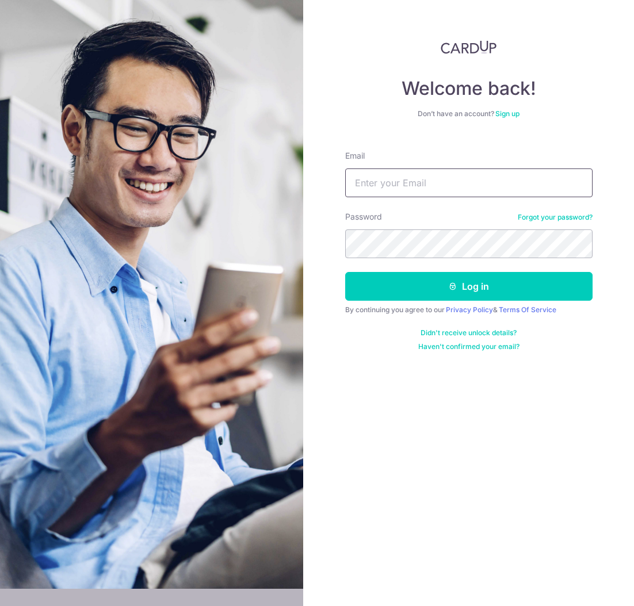
click at [422, 181] on input "Email" at bounding box center [468, 183] width 247 height 29
type input "[EMAIL_ADDRESS][DOMAIN_NAME]"
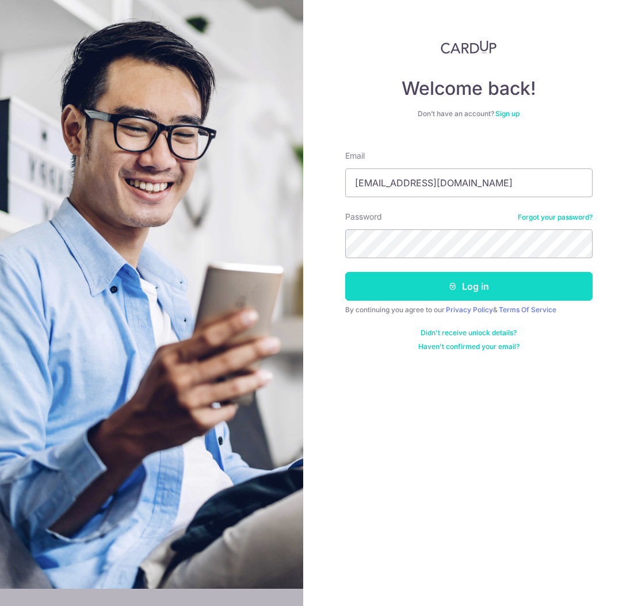
click at [442, 281] on button "Log in" at bounding box center [468, 286] width 247 height 29
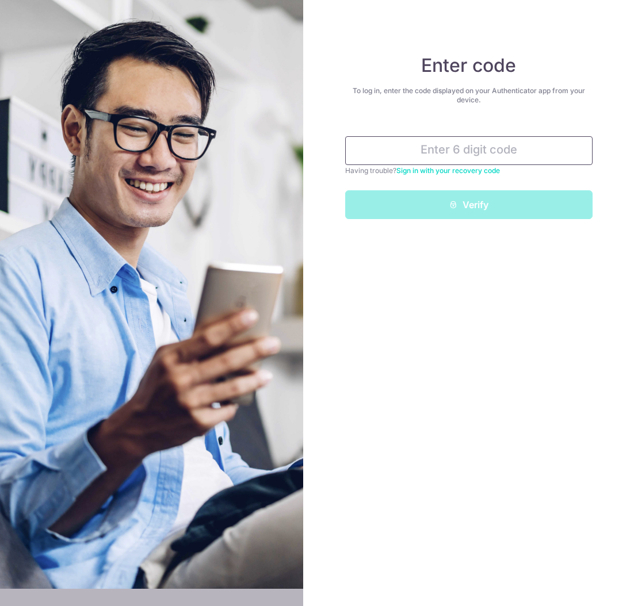
click at [411, 154] on input "text" at bounding box center [468, 150] width 247 height 29
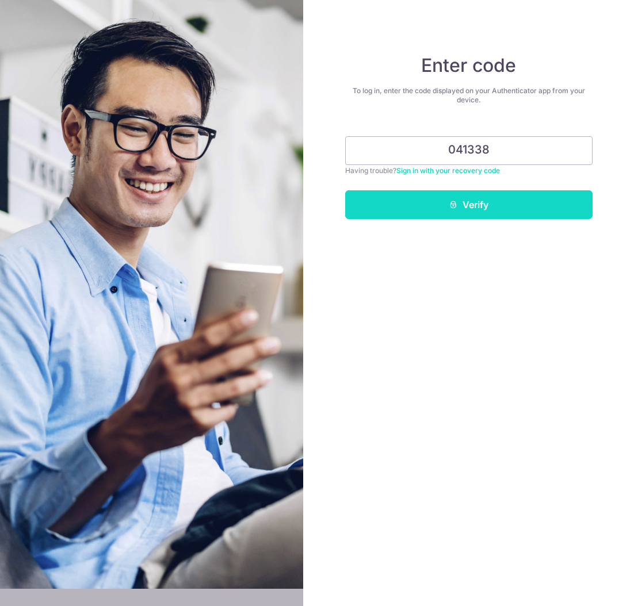
type input "041338"
click at [460, 211] on button "Verify" at bounding box center [468, 204] width 247 height 29
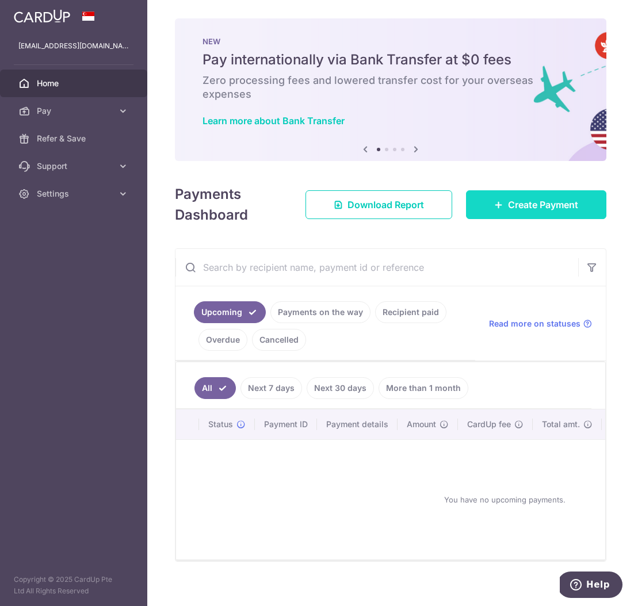
click at [473, 205] on body "[EMAIL_ADDRESS][DOMAIN_NAME] Home Pay Payments Recipients Cards Refer & Save Su…" at bounding box center [317, 303] width 634 height 606
click at [500, 198] on link "Create Payment" at bounding box center [536, 204] width 140 height 29
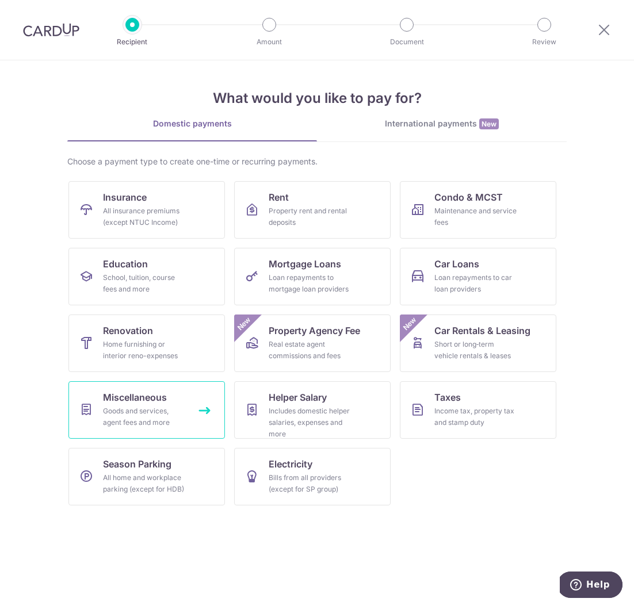
click at [171, 394] on link "Miscellaneous Goods and services, agent fees and more" at bounding box center [146, 410] width 156 height 58
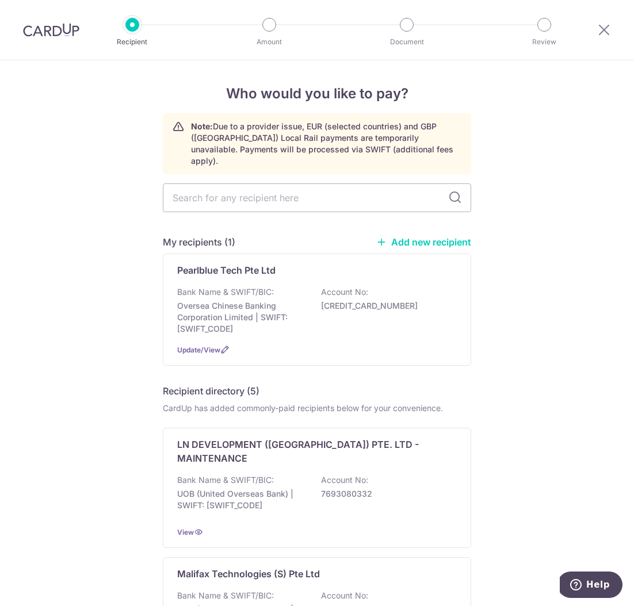
click at [423, 236] on link "Add new recipient" at bounding box center [423, 242] width 95 height 12
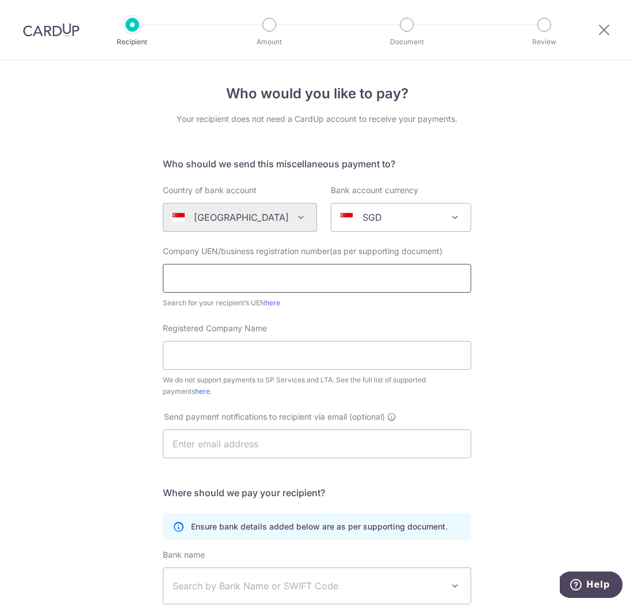
click at [268, 278] on input "text" at bounding box center [317, 278] width 308 height 29
click at [178, 277] on input "text" at bounding box center [317, 278] width 308 height 29
type input "197400001WDBS"
click at [278, 299] on link "here" at bounding box center [272, 303] width 15 height 9
drag, startPoint x: 255, startPoint y: 273, endPoint x: 144, endPoint y: 273, distance: 111.6
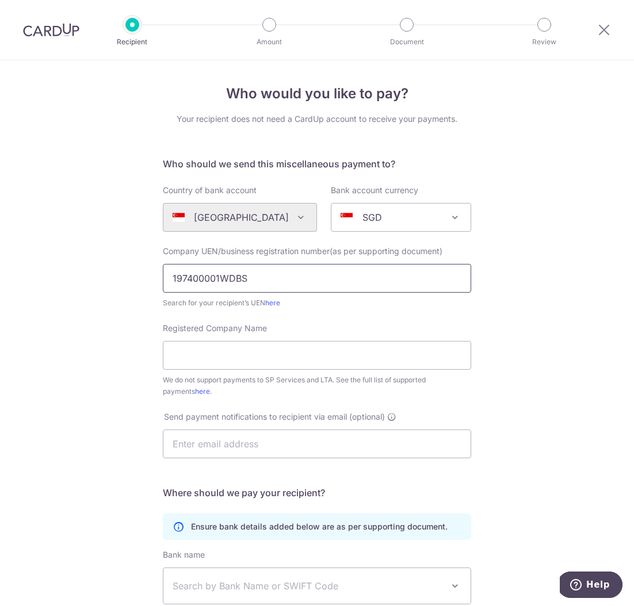
click at [144, 273] on div "Who would you like to pay? Your recipient does not need a CardUp account to rec…" at bounding box center [317, 416] width 634 height 713
click at [211, 350] on input "Registered Company Name" at bounding box center [317, 355] width 308 height 29
type input "Hawko Trading Co Pte Ptd"
click at [189, 446] on input "text" at bounding box center [317, 444] width 308 height 29
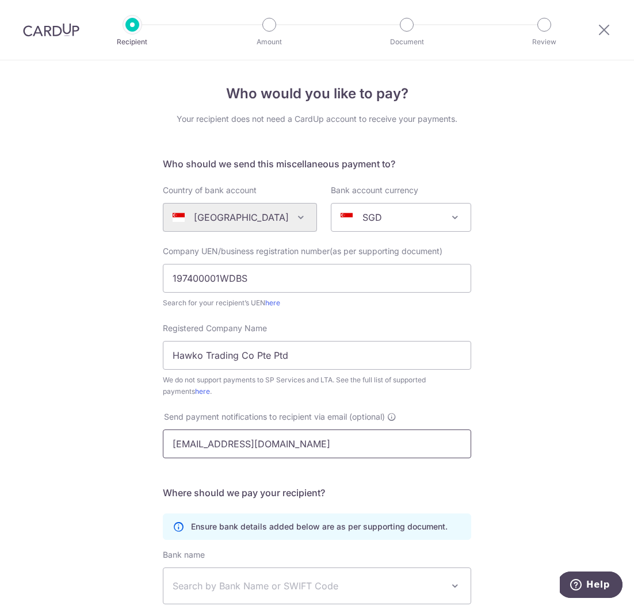
type input "[EMAIL_ADDRESS][DOMAIN_NAME]"
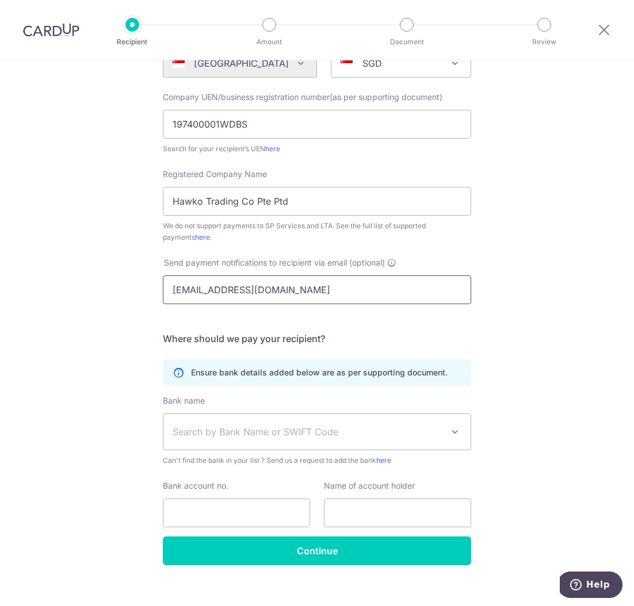
scroll to position [167, 0]
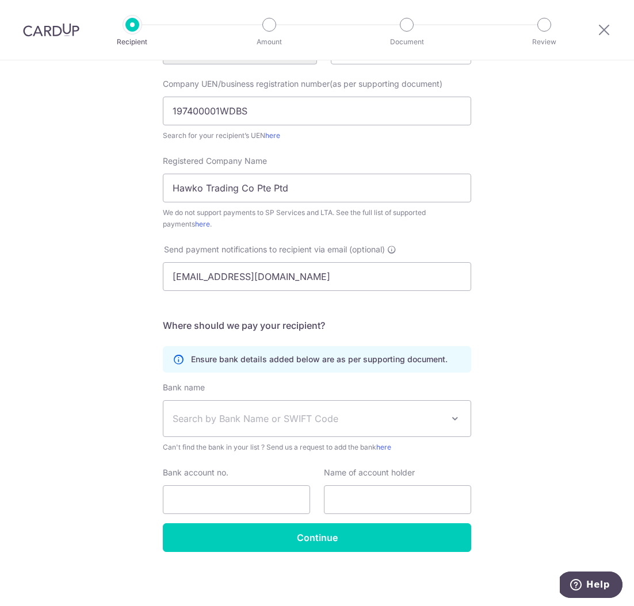
click at [208, 422] on span "Search by Bank Name or SWIFT Code" at bounding box center [308, 419] width 270 height 14
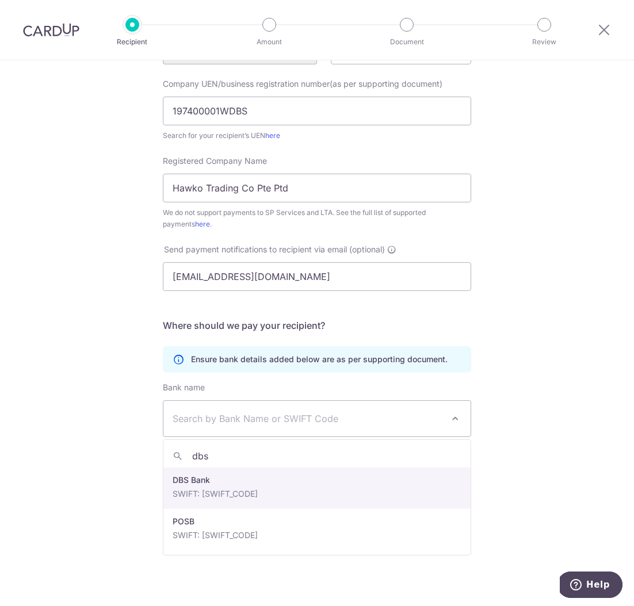
type input "dbs"
click at [224, 430] on span "Search by Bank Name or SWIFT Code" at bounding box center [316, 419] width 307 height 36
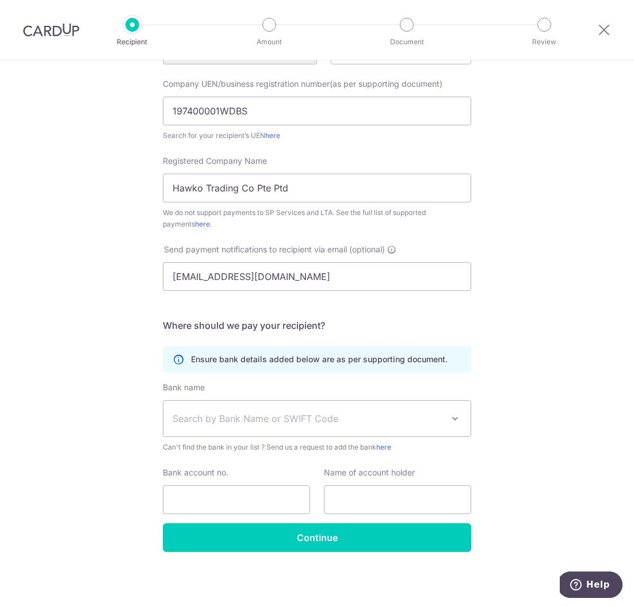
click at [222, 412] on span "Search by Bank Name or SWIFT Code" at bounding box center [308, 419] width 270 height 14
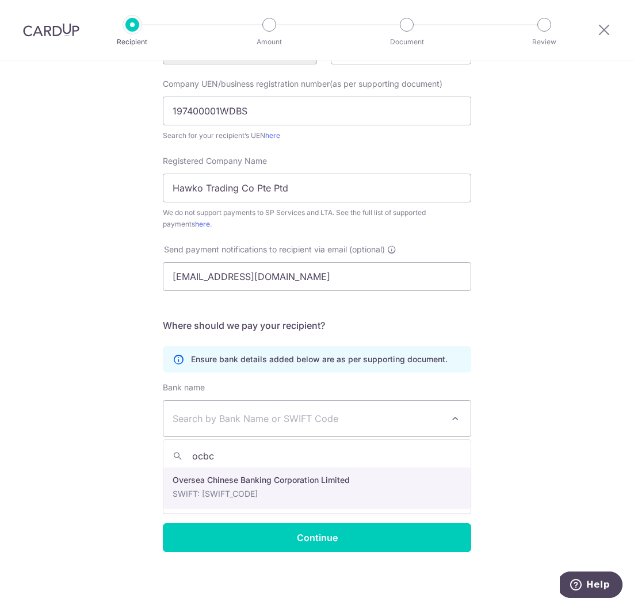
type input "ocbc"
select select "12"
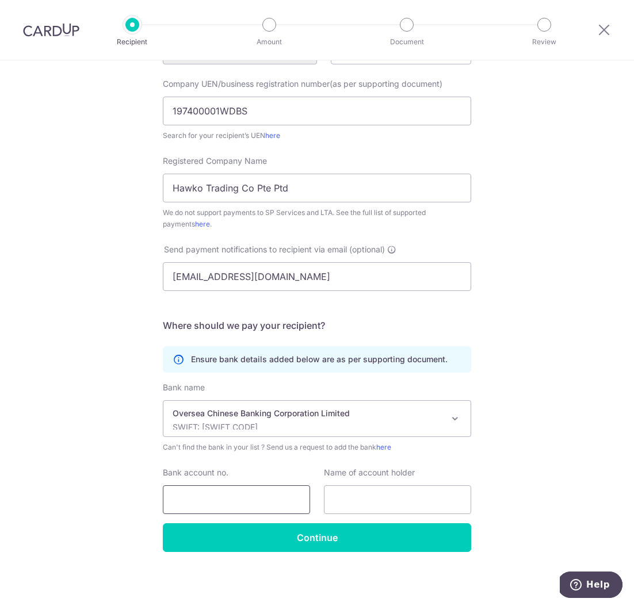
click at [231, 494] on input "Bank account no." at bounding box center [236, 499] width 147 height 29
type input "511059982001"
click at [276, 187] on input "Hawko Trading Co Pte Ptd" at bounding box center [317, 188] width 308 height 29
type input "Hawko Trading Co Pte Ltd"
click at [358, 499] on input "text" at bounding box center [397, 499] width 147 height 29
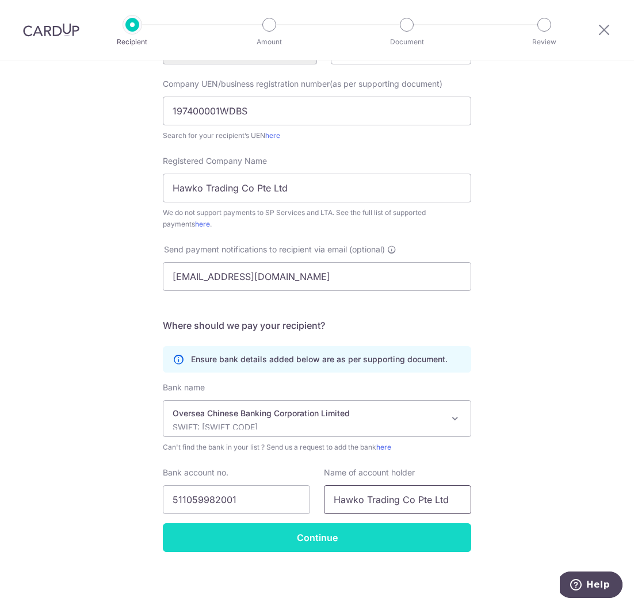
type input "Hawko Trading Co Pte Ltd"
click at [354, 547] on input "Continue" at bounding box center [317, 537] width 308 height 29
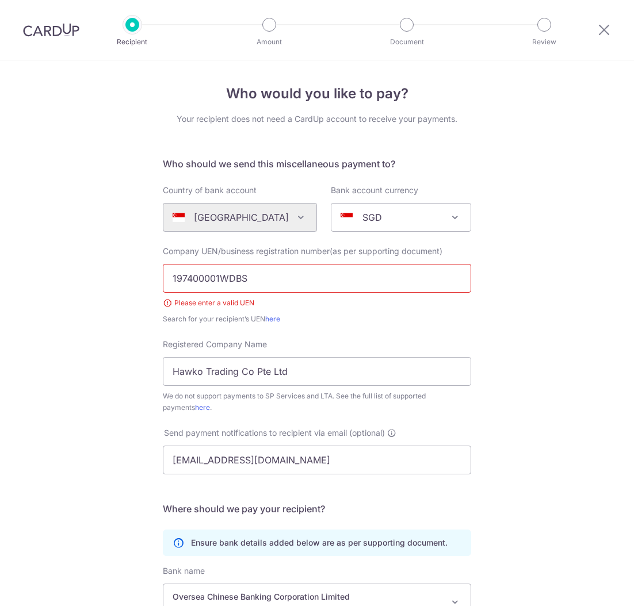
scroll to position [183, 0]
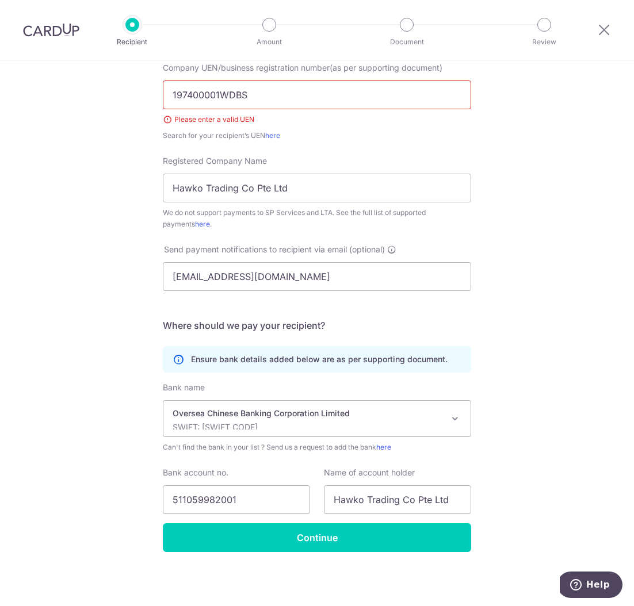
click at [288, 93] on input "197400001WDBS" at bounding box center [317, 95] width 308 height 29
drag, startPoint x: 288, startPoint y: 93, endPoint x: 164, endPoint y: 91, distance: 123.7
click at [164, 91] on input "197400001WDBS" at bounding box center [317, 95] width 308 height 29
type input "197400001WDBS"
click at [202, 130] on div "Search for your recipient’s UEN here" at bounding box center [317, 136] width 308 height 12
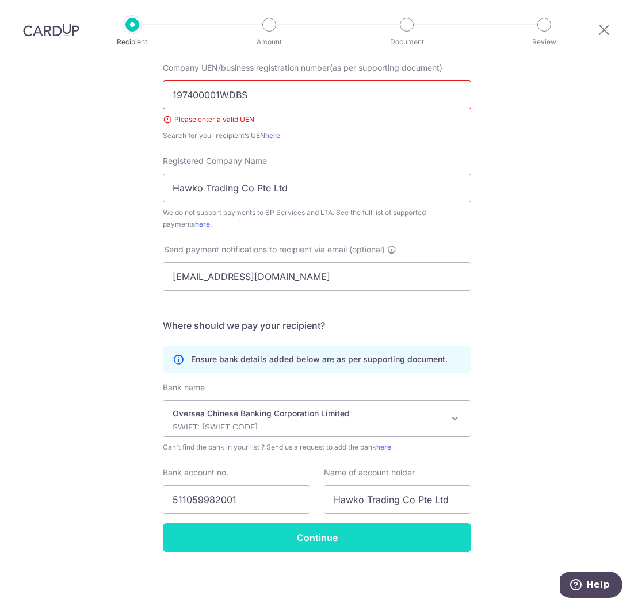
click at [402, 548] on input "Continue" at bounding box center [317, 537] width 308 height 29
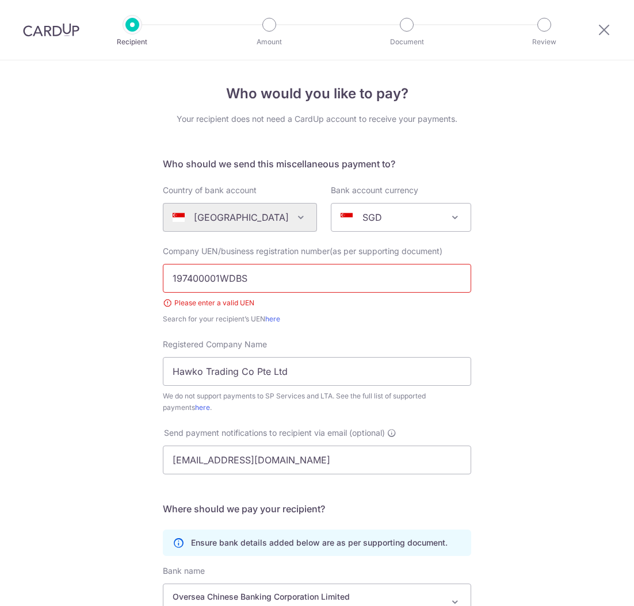
scroll to position [183, 0]
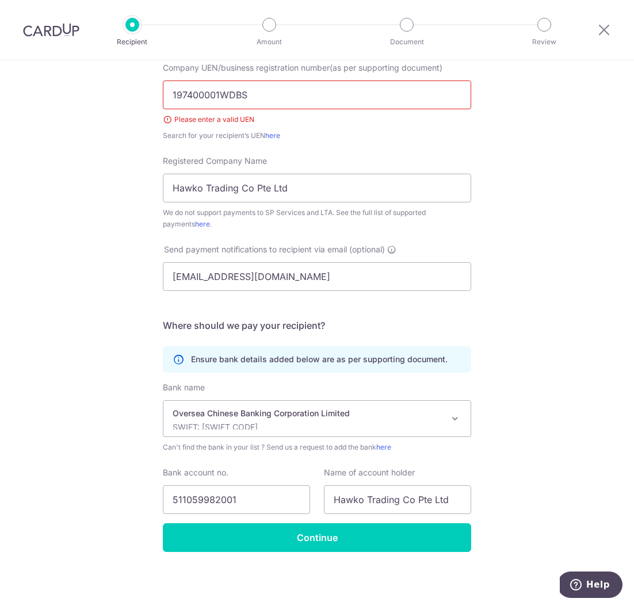
click at [251, 90] on input "197400001WDBS" at bounding box center [317, 95] width 308 height 29
drag, startPoint x: 255, startPoint y: 90, endPoint x: 164, endPoint y: 90, distance: 90.9
click at [164, 90] on input "197400001WDBS" at bounding box center [317, 95] width 308 height 29
click at [279, 109] on div "Company UEN/business registration number(as per supporting document) 197400001W…" at bounding box center [317, 101] width 308 height 79
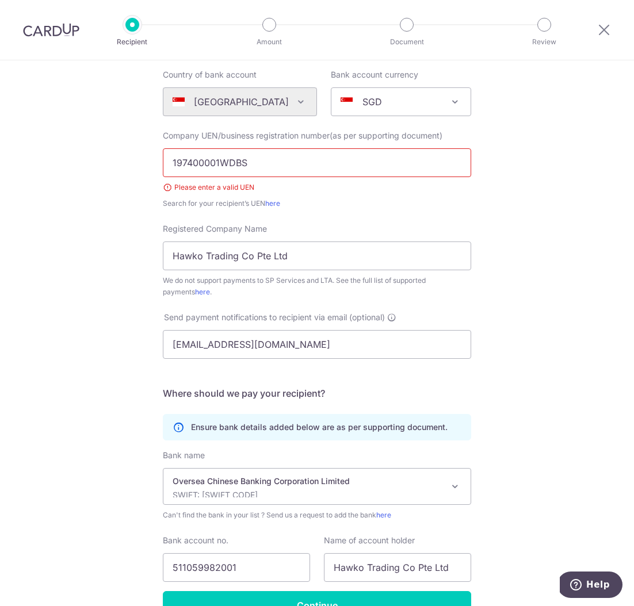
scroll to position [115, 0]
click at [261, 177] on input "197400001WDBS" at bounding box center [317, 163] width 308 height 29
click at [171, 188] on div "Please enter a valid UEN" at bounding box center [317, 188] width 308 height 12
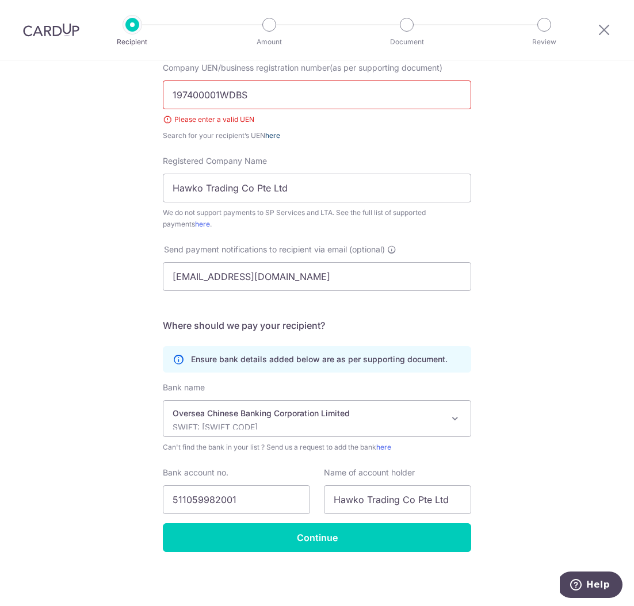
click at [276, 135] on link "here" at bounding box center [272, 135] width 15 height 9
click at [276, 103] on input "197400001WDBS" at bounding box center [317, 95] width 308 height 29
drag, startPoint x: 274, startPoint y: 94, endPoint x: 164, endPoint y: 94, distance: 110.4
click at [165, 93] on input "197400001WDBS" at bounding box center [317, 95] width 308 height 29
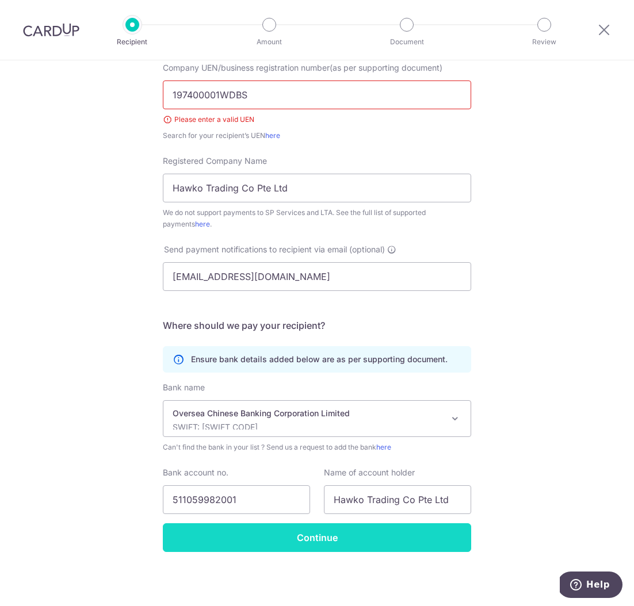
click at [307, 537] on input "Continue" at bounding box center [317, 537] width 308 height 29
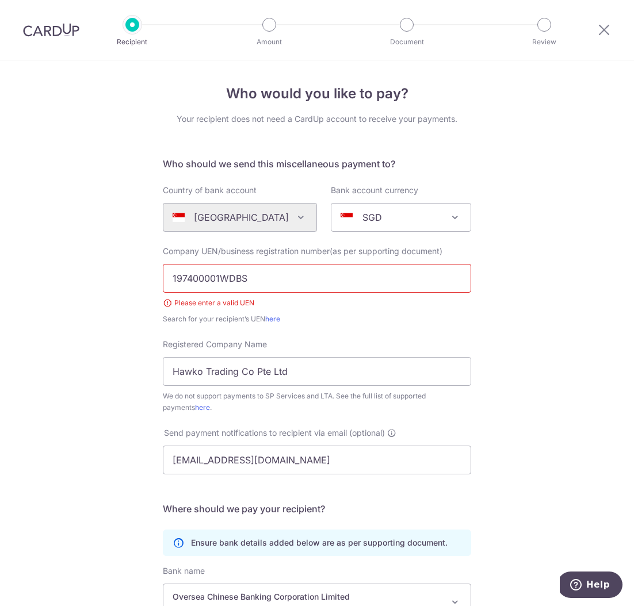
scroll to position [183, 0]
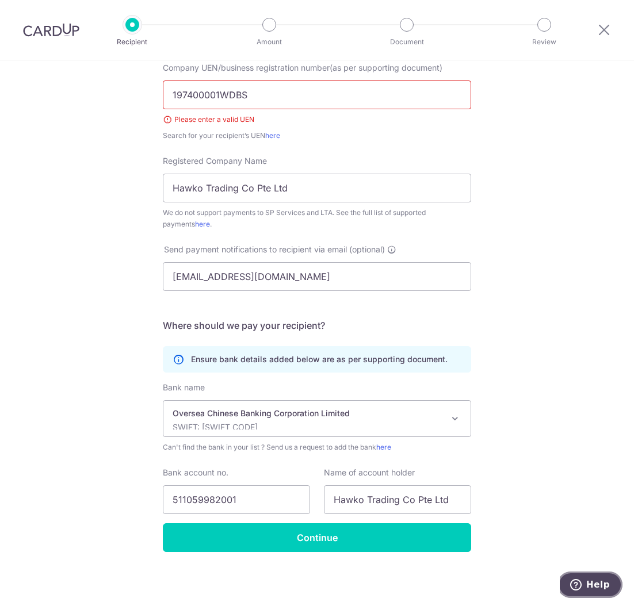
click at [597, 587] on span "Help" at bounding box center [598, 585] width 24 height 10
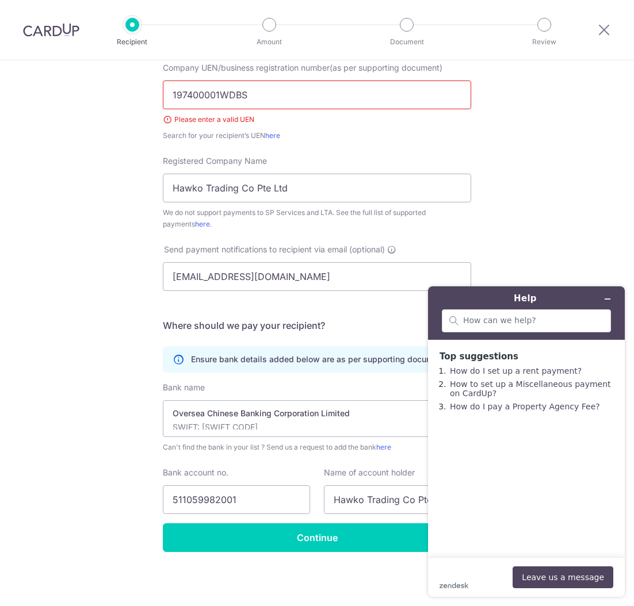
click at [483, 565] on footer "zendesk .cls-1{fill:#03363d;} Leave us a message" at bounding box center [526, 577] width 197 height 40
click at [548, 575] on button "Leave us a message" at bounding box center [563, 578] width 101 height 22
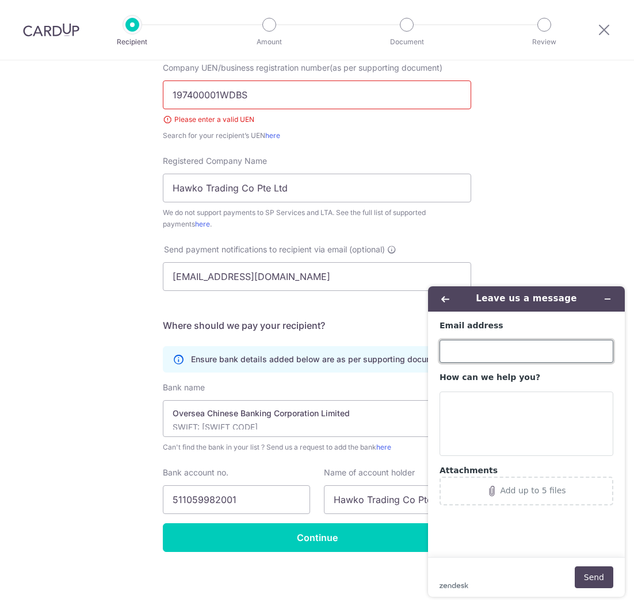
click at [471, 342] on input "Email address" at bounding box center [526, 351] width 174 height 23
type input "[EMAIL_ADDRESS][DOMAIN_NAME]"
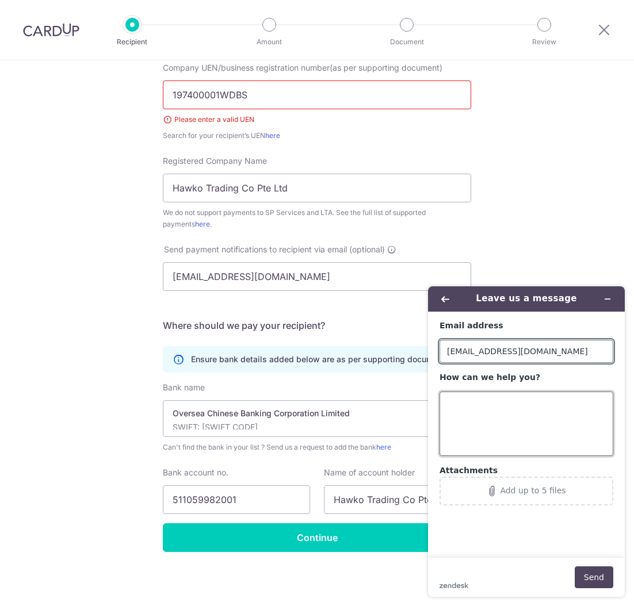
click at [498, 411] on textarea "How can we help you?" at bounding box center [526, 424] width 174 height 64
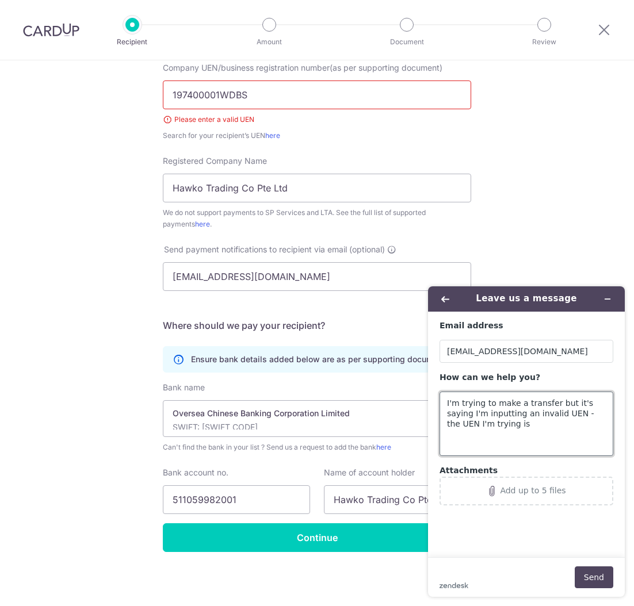
paste textarea "197400001WDBS"
type textarea "I'm trying to make a transfer but it's saying I'm inputting an invalid UEN - th…"
click at [594, 573] on button "Send" at bounding box center [594, 578] width 39 height 22
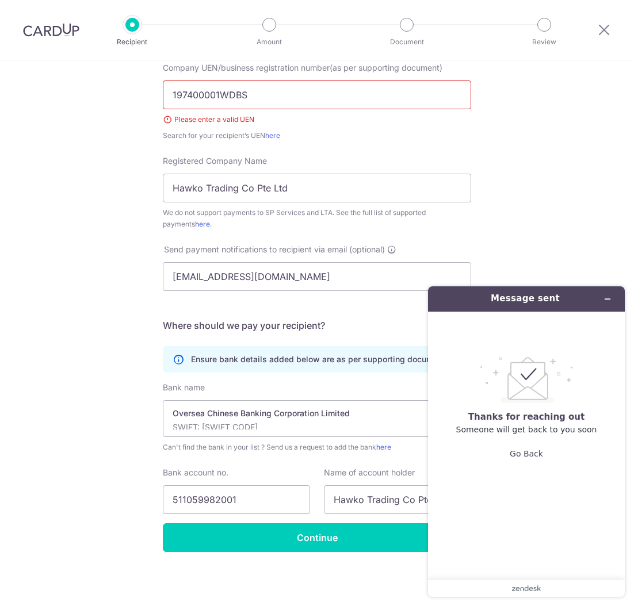
click at [326, 126] on div "Company UEN/business registration number(as per supporting document) 197400001W…" at bounding box center [317, 101] width 308 height 79
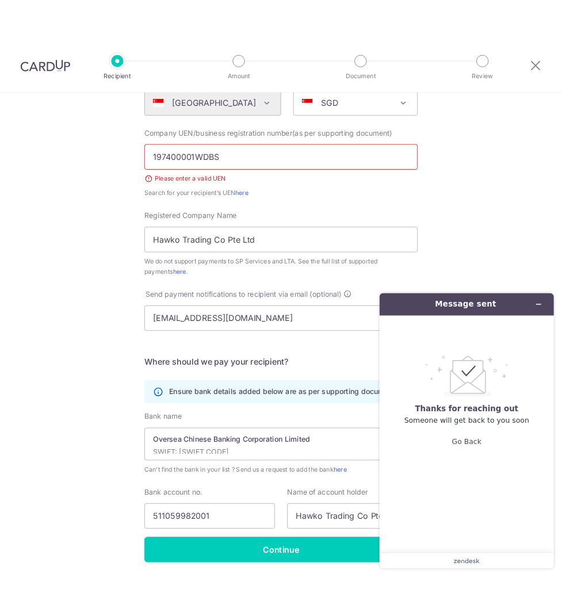
scroll to position [147, 0]
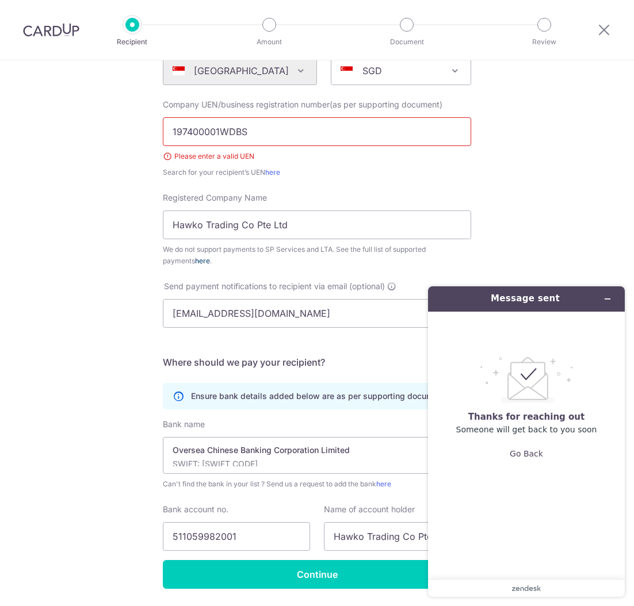
click at [195, 262] on link "here" at bounding box center [202, 261] width 15 height 9
